Goal: Transaction & Acquisition: Purchase product/service

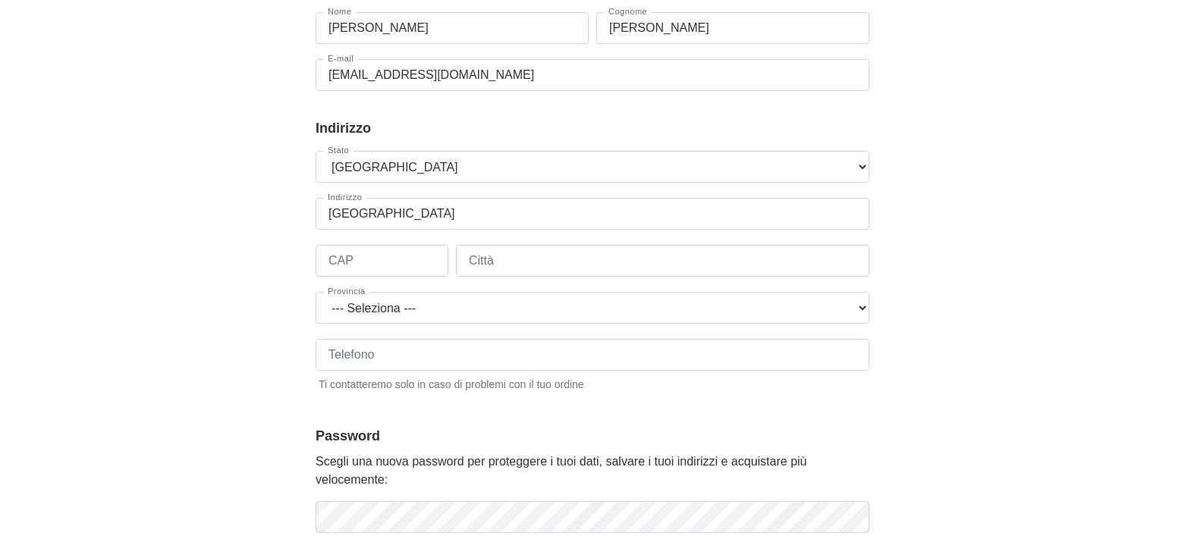
scroll to position [243, 0]
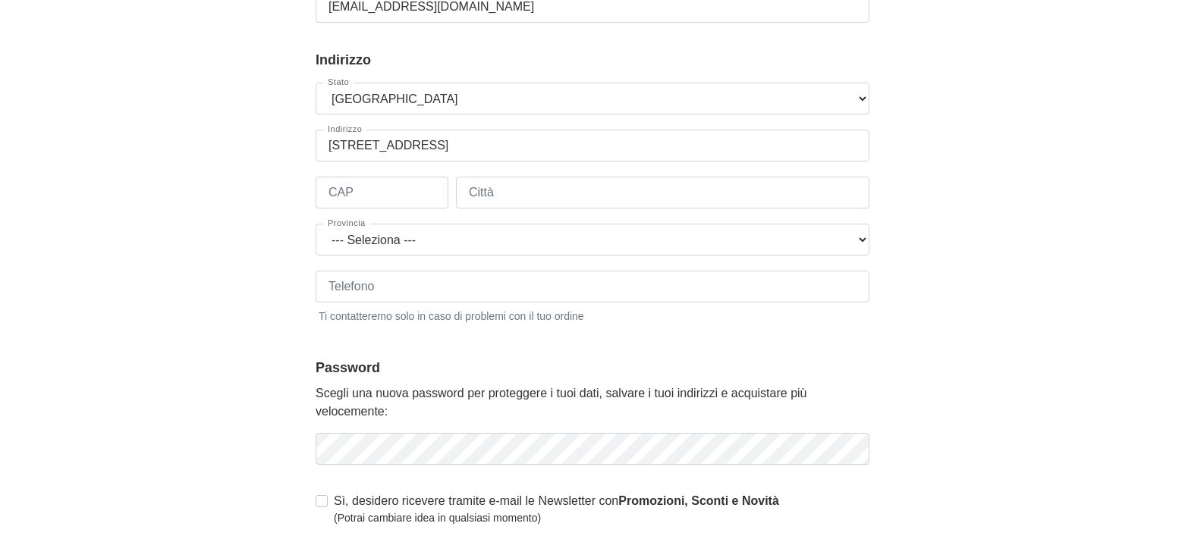
type input "[STREET_ADDRESS]"
click at [414, 184] on input "CAP" at bounding box center [382, 193] width 133 height 32
type input "00182"
type input "roma"
click at [316, 224] on select "--- Seleziona --- Agrigento Alessandria Ancona Aosta Arezzo Ascoli Piceno Asti …" at bounding box center [593, 240] width 554 height 32
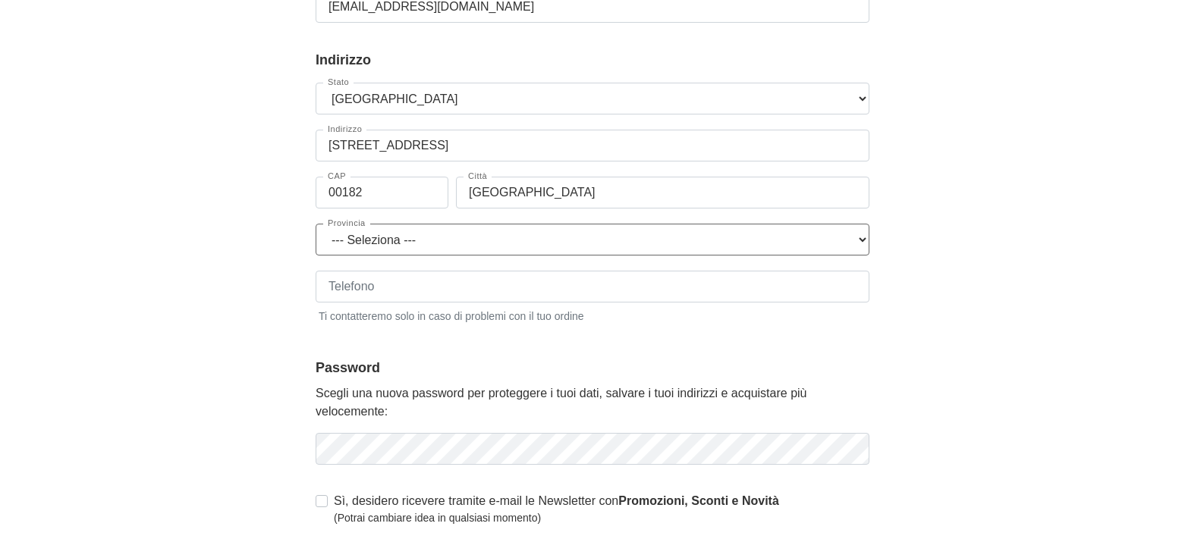
select select "3924"
click option "Roma" at bounding box center [0, 0] width 0 height 0
click at [524, 288] on input "Telefono" at bounding box center [593, 287] width 554 height 32
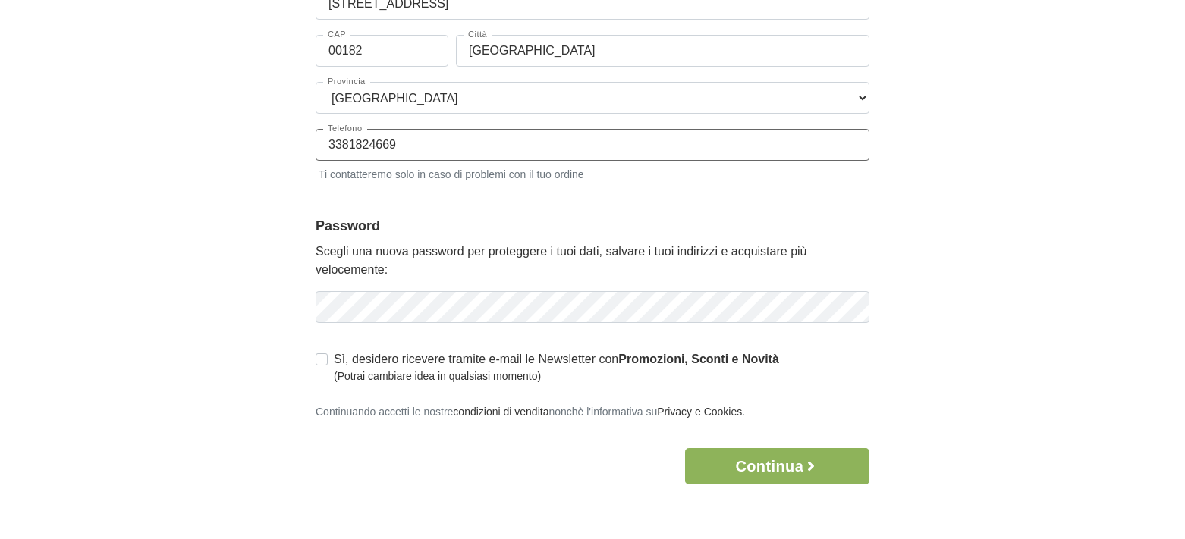
scroll to position [461, 0]
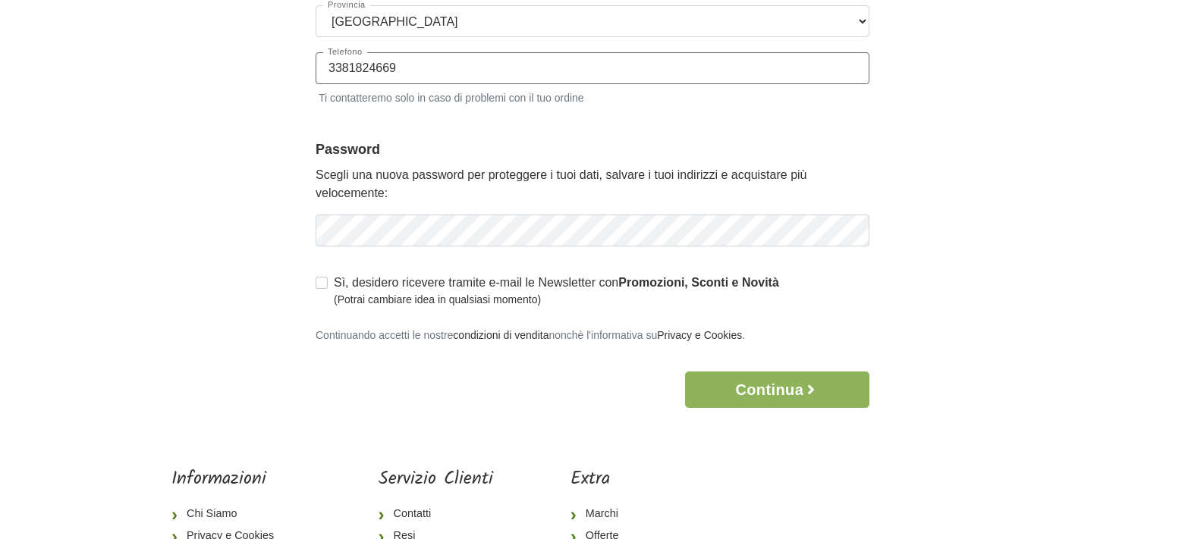
type input "3381824669"
click at [334, 284] on label "Sì, desidero ricevere tramite e-mail le Newsletter con Promozioni, Sconti e Nov…" at bounding box center [556, 291] width 445 height 34
click at [322, 284] on input "Sì, desidero ricevere tramite e-mail le Newsletter con Promozioni, Sconti e Nov…" at bounding box center [322, 281] width 12 height 15
checkbox input "true"
click at [785, 388] on button "Continua" at bounding box center [777, 390] width 184 height 36
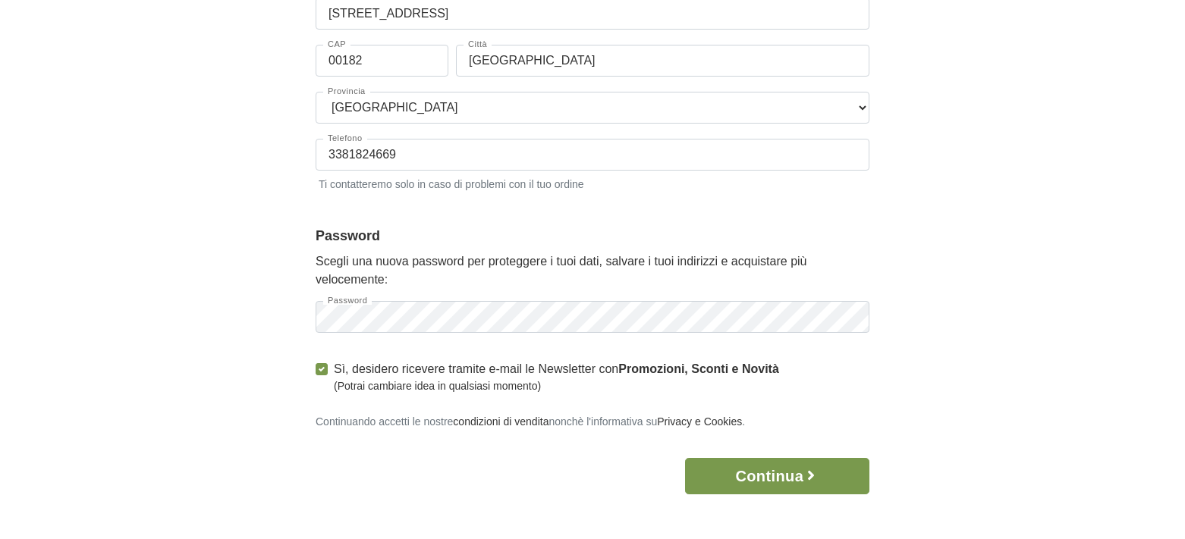
scroll to position [0, 0]
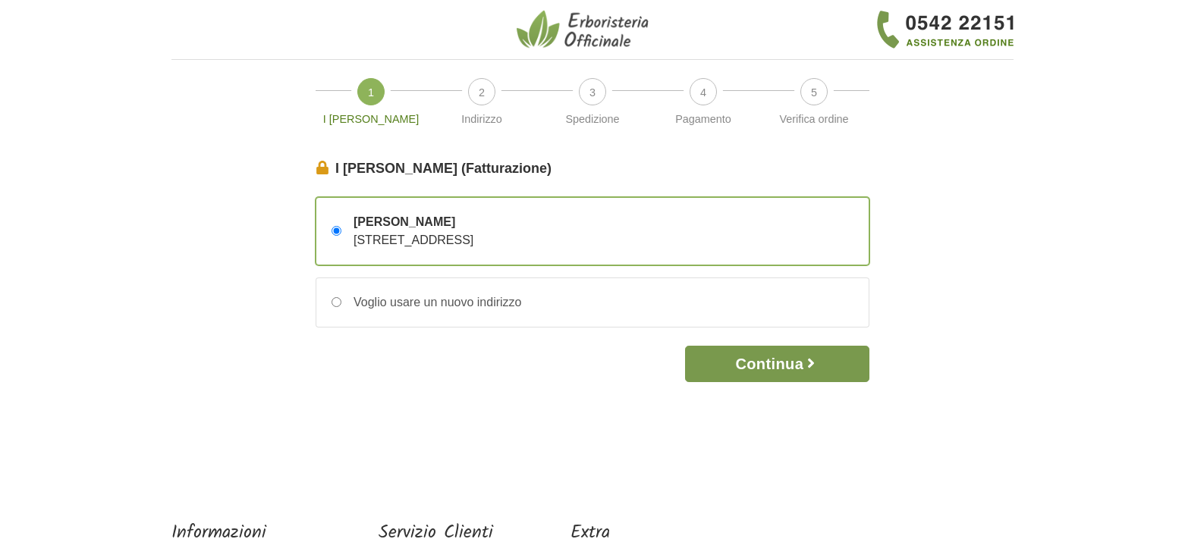
click at [790, 368] on button "Continua" at bounding box center [777, 364] width 184 height 36
click at [807, 363] on icon "button" at bounding box center [810, 363] width 15 height 15
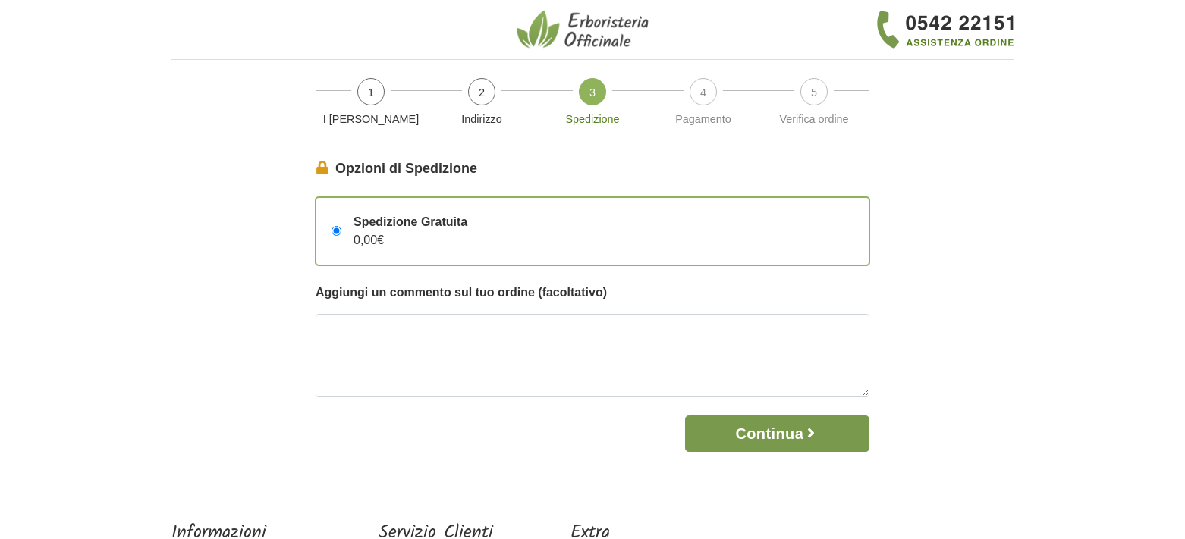
click at [802, 431] on button "Continua" at bounding box center [777, 434] width 184 height 36
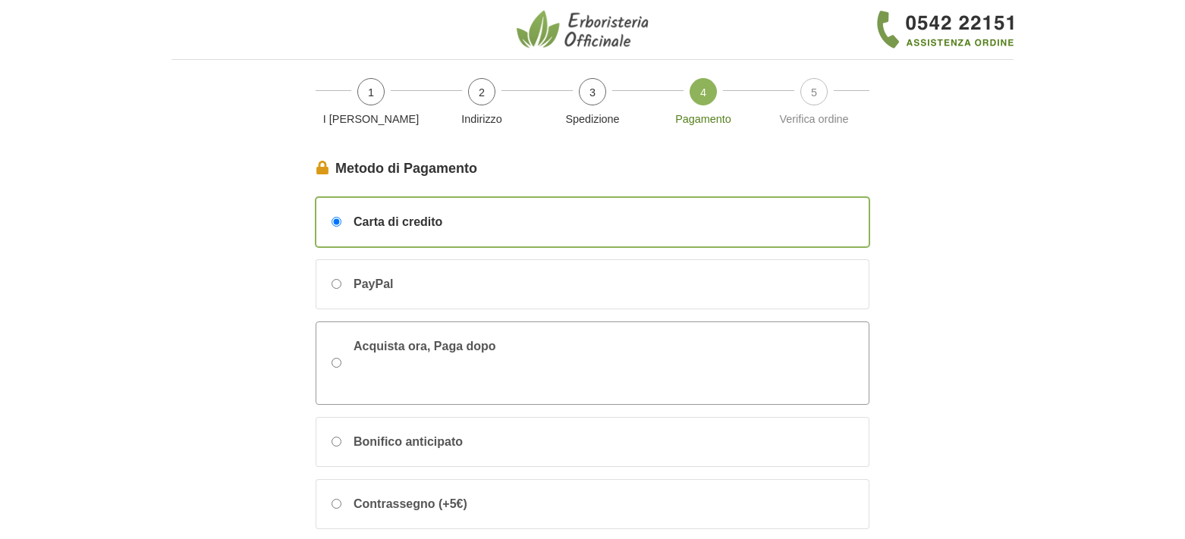
click at [335, 360] on input "Acquista ora, Paga dopo" at bounding box center [337, 363] width 10 height 10
radio input "true"
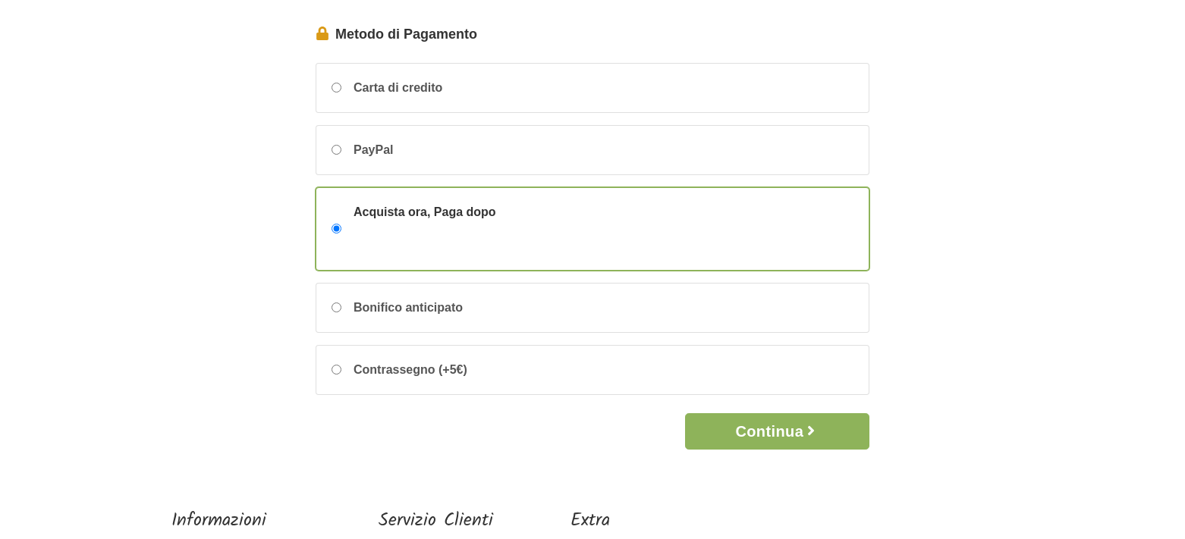
scroll to position [300, 0]
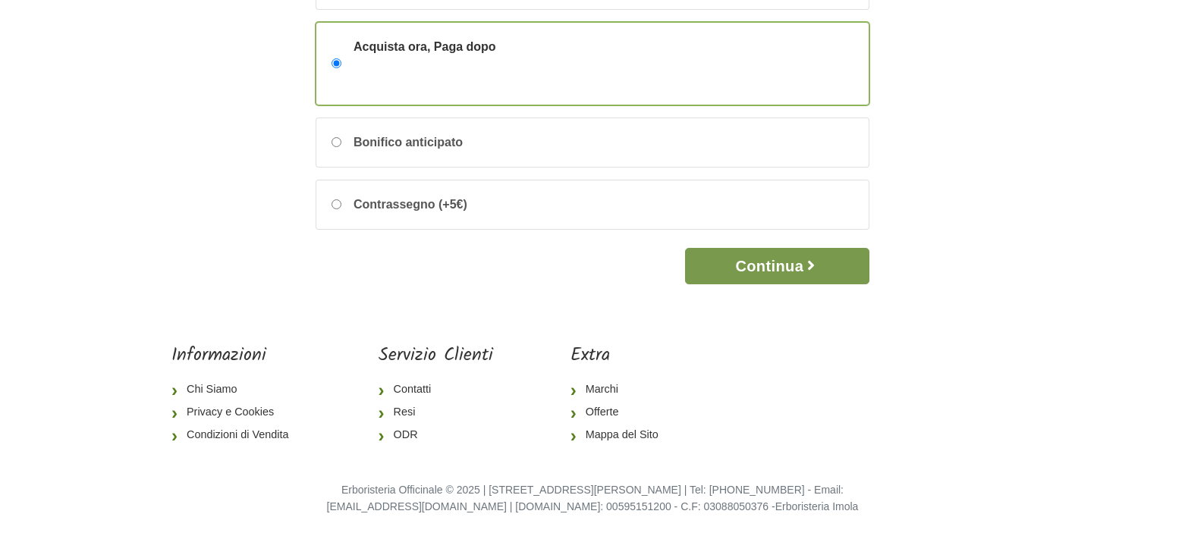
click at [801, 269] on button "Continua" at bounding box center [777, 266] width 184 height 36
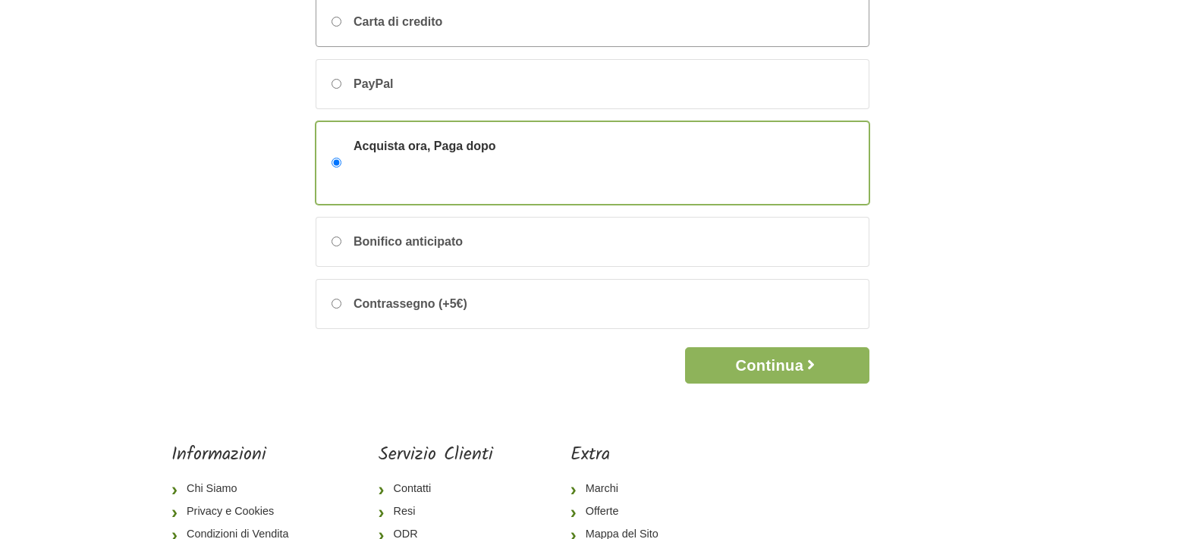
scroll to position [206, 0]
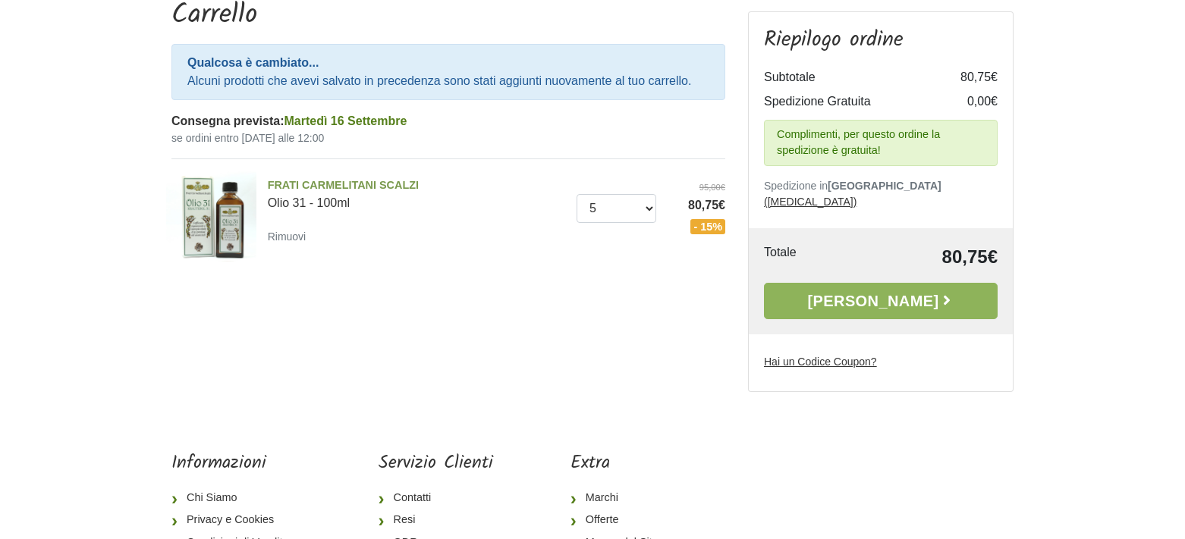
scroll to position [158, 0]
click at [834, 355] on u "Hai un Codice Coupon?" at bounding box center [820, 361] width 113 height 12
click at [0, 0] on input "Hai un Codice Coupon?" at bounding box center [0, 0] width 0 height 0
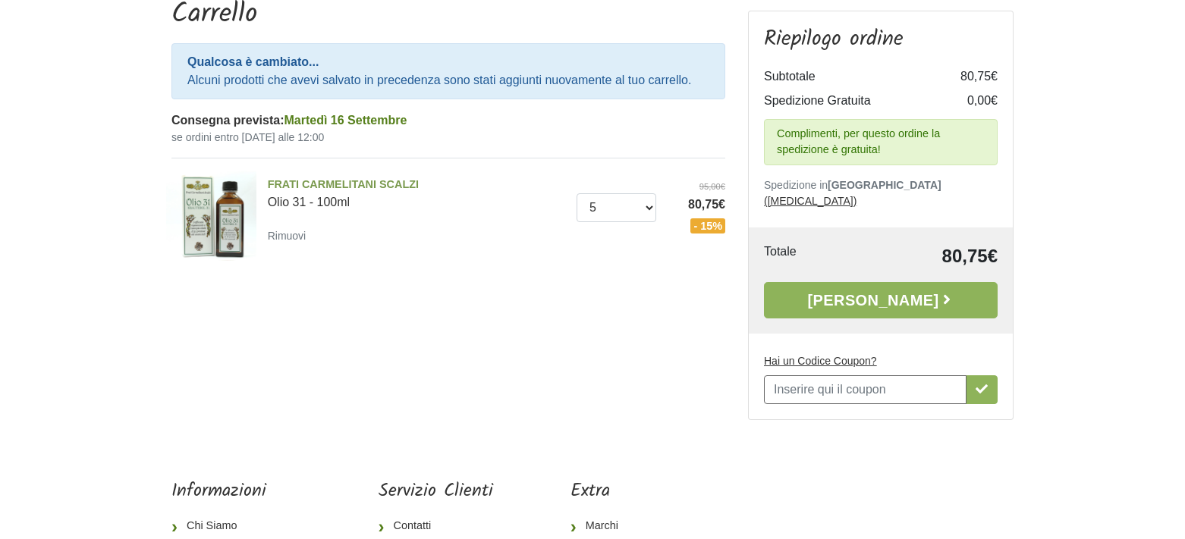
scroll to position [0, 0]
click at [855, 376] on input "Hai un Codice Coupon?" at bounding box center [865, 390] width 203 height 29
click at [983, 385] on icon "button" at bounding box center [982, 389] width 12 height 9
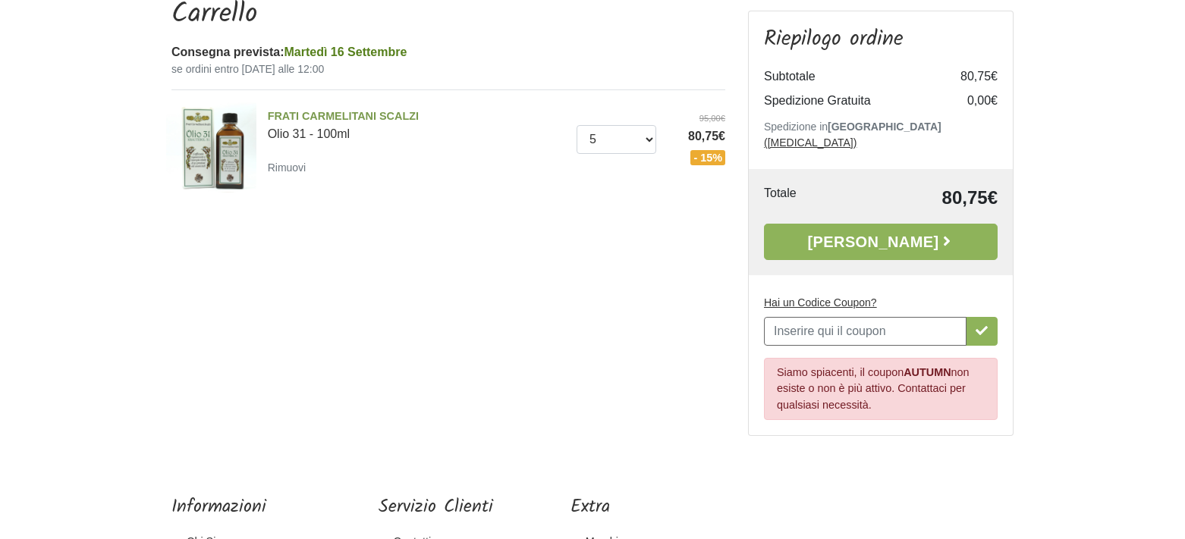
click at [885, 317] on input "Hai un Codice Coupon?" at bounding box center [865, 331] width 203 height 29
paste input "25BENV05"
type input "25BENV05"
click at [985, 325] on icon "button" at bounding box center [982, 331] width 12 height 12
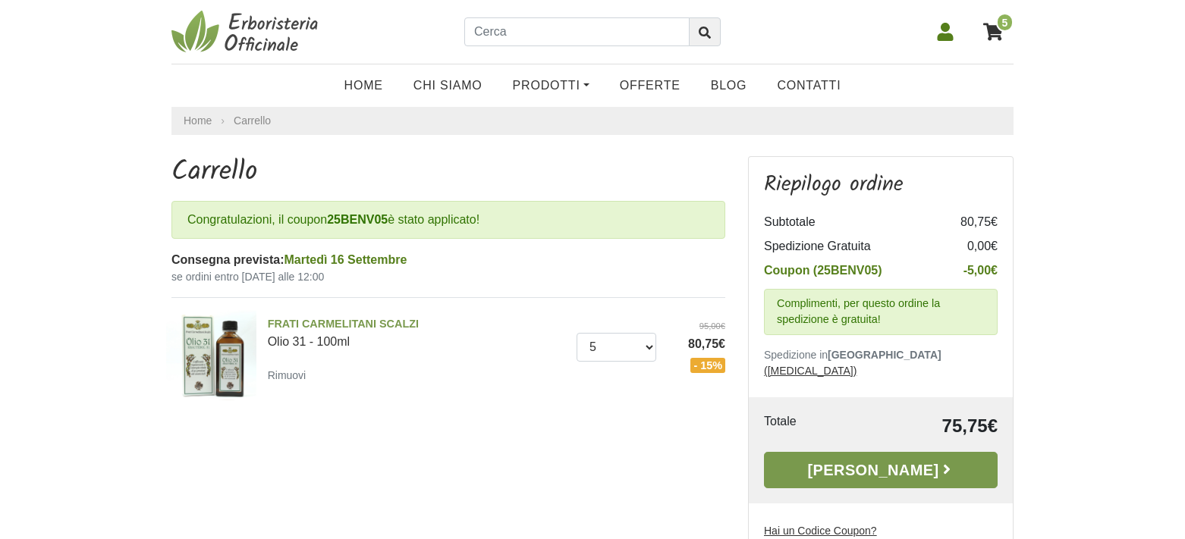
click at [947, 458] on link "[PERSON_NAME]" at bounding box center [881, 470] width 234 height 36
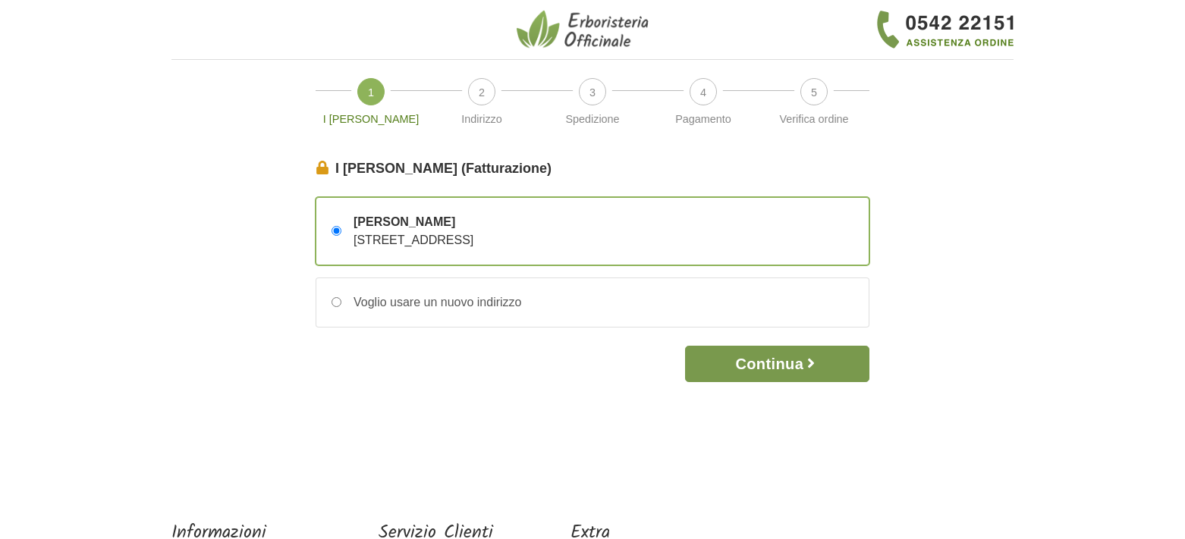
click at [809, 364] on icon "button" at bounding box center [810, 363] width 15 height 15
click at [803, 360] on button "Continua" at bounding box center [777, 364] width 184 height 36
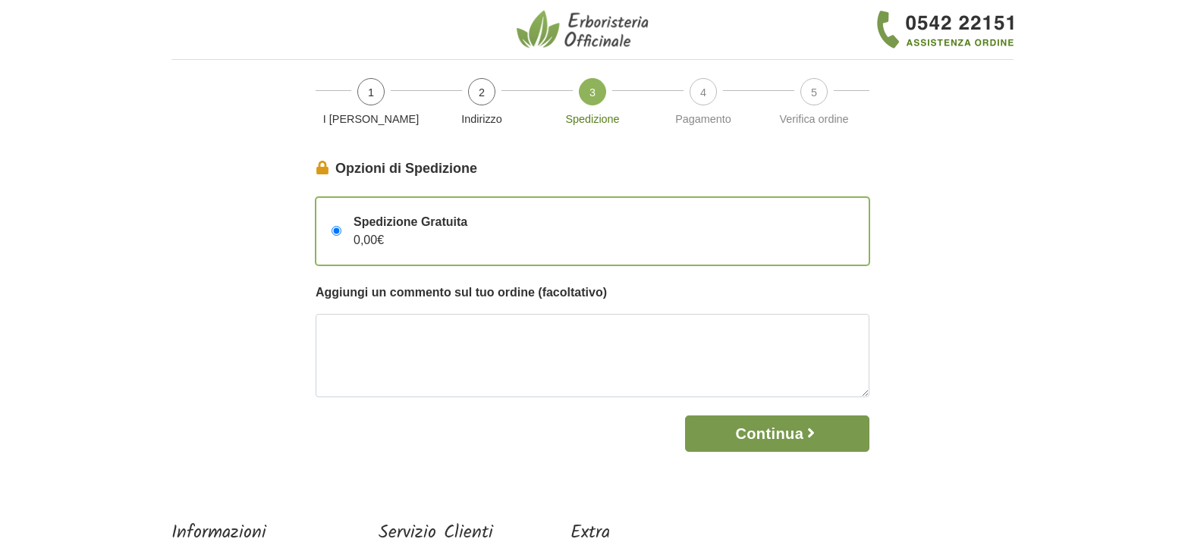
click at [771, 427] on button "Continua" at bounding box center [777, 434] width 184 height 36
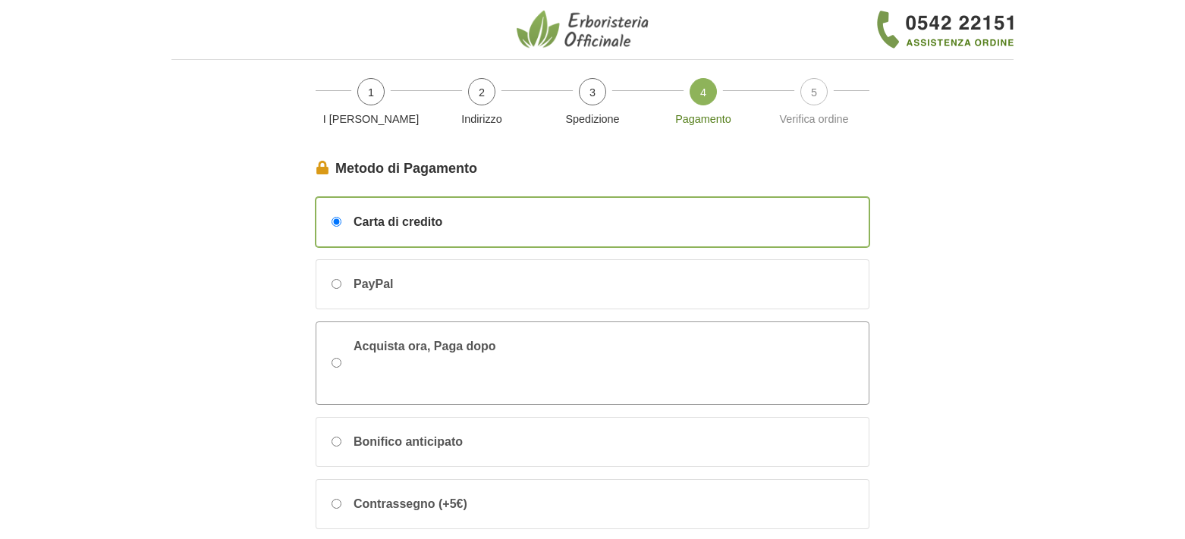
click at [338, 360] on input "Acquista ora, Paga dopo" at bounding box center [337, 363] width 10 height 10
radio input "true"
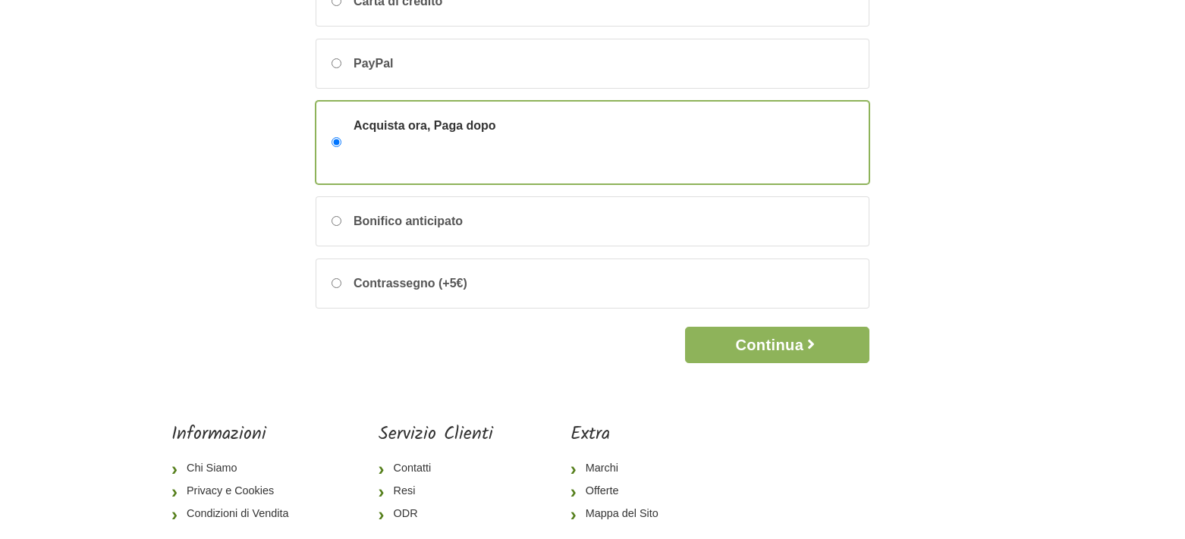
scroll to position [291, 0]
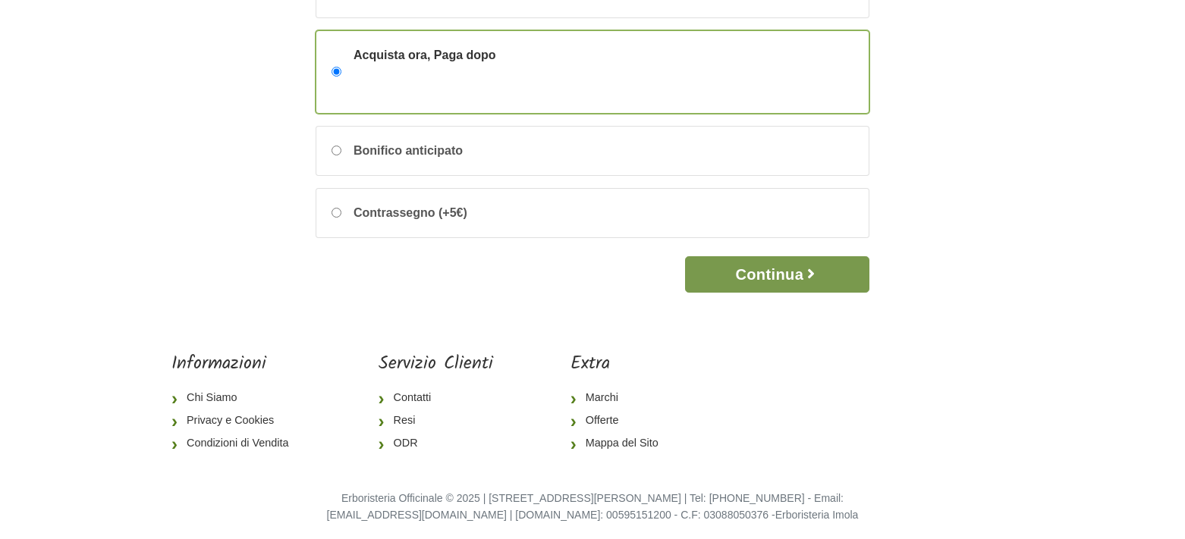
click at [816, 271] on icon "button" at bounding box center [810, 273] width 15 height 15
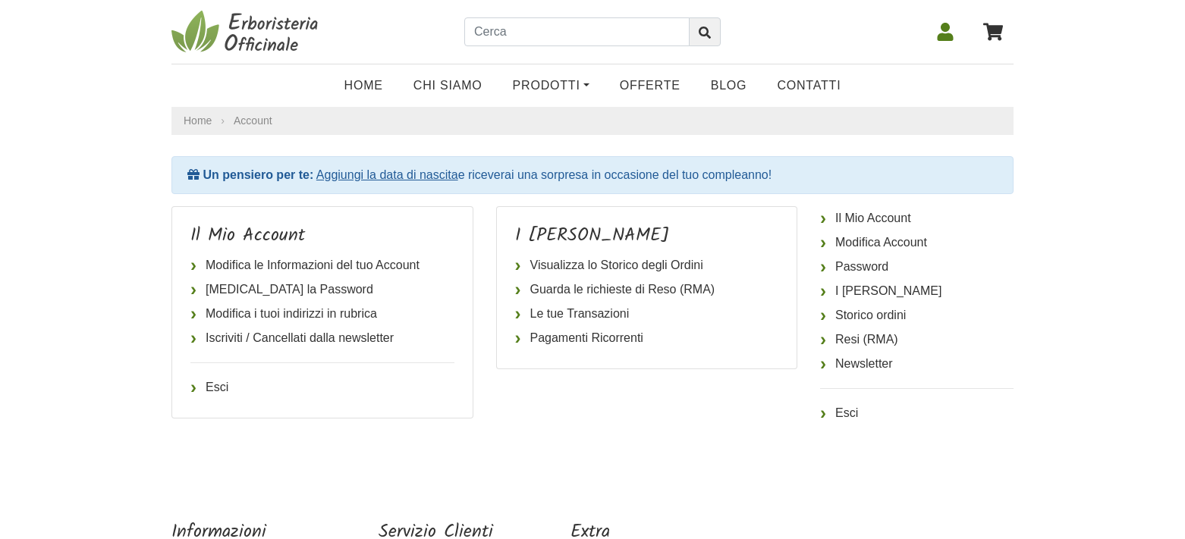
click at [442, 176] on link "Aggiungi la data di nascita" at bounding box center [387, 174] width 142 height 13
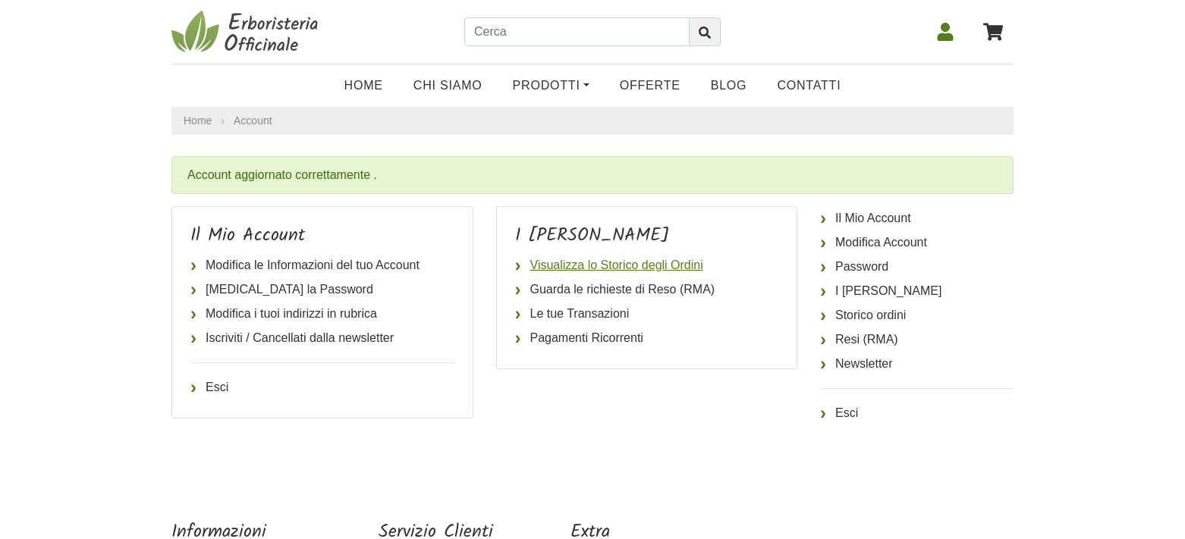
click at [614, 265] on link "Visualizza lo Storico degli Ordini" at bounding box center [647, 265] width 264 height 24
